Goal: Communication & Community: Participate in discussion

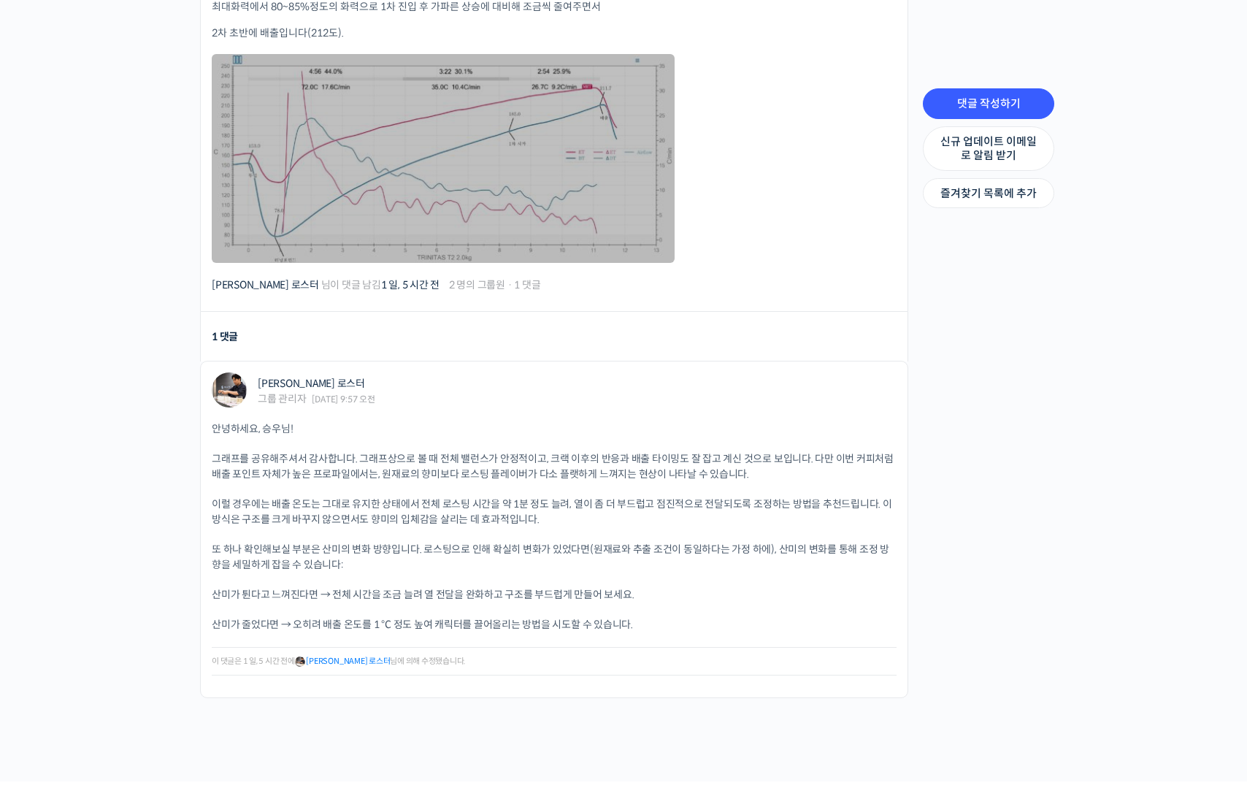
scroll to position [562, 0]
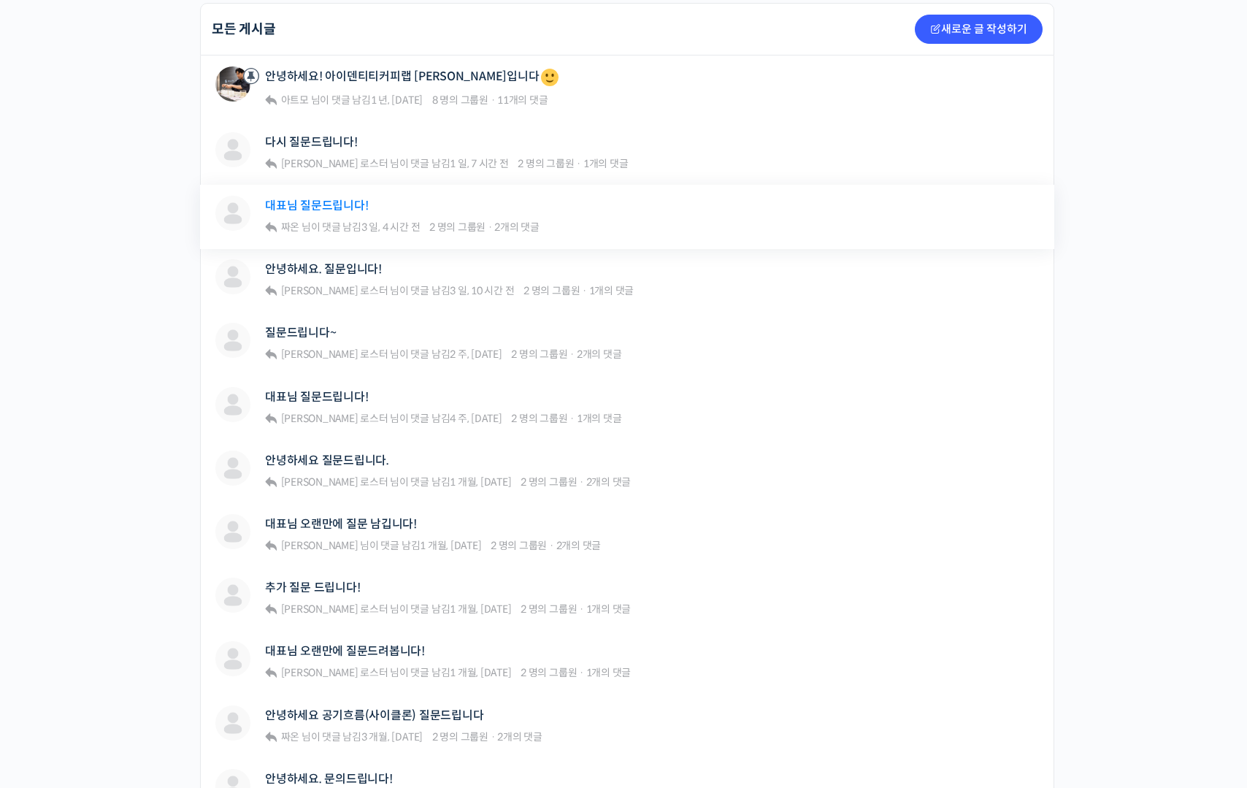
click at [330, 199] on link "대표님 질문드립니다!" at bounding box center [316, 206] width 103 height 14
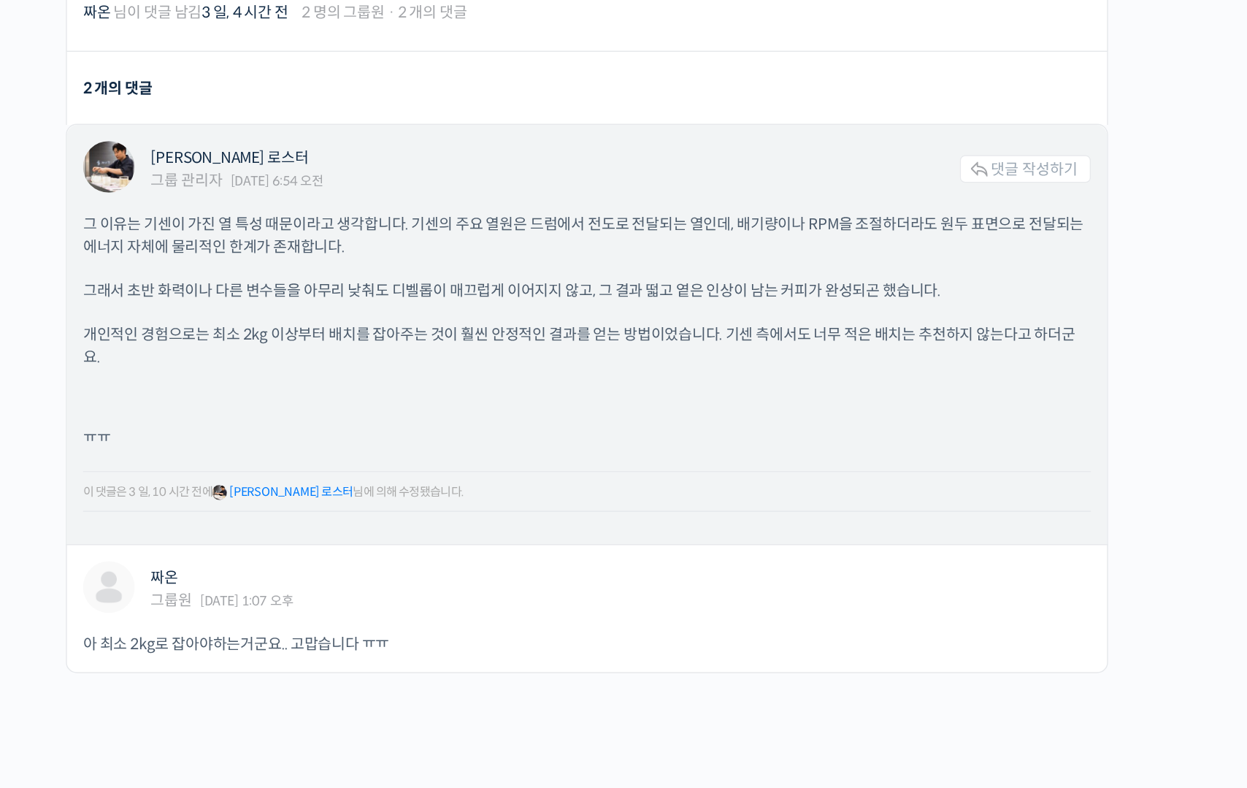
scroll to position [382, 0]
